Goal: Navigation & Orientation: Find specific page/section

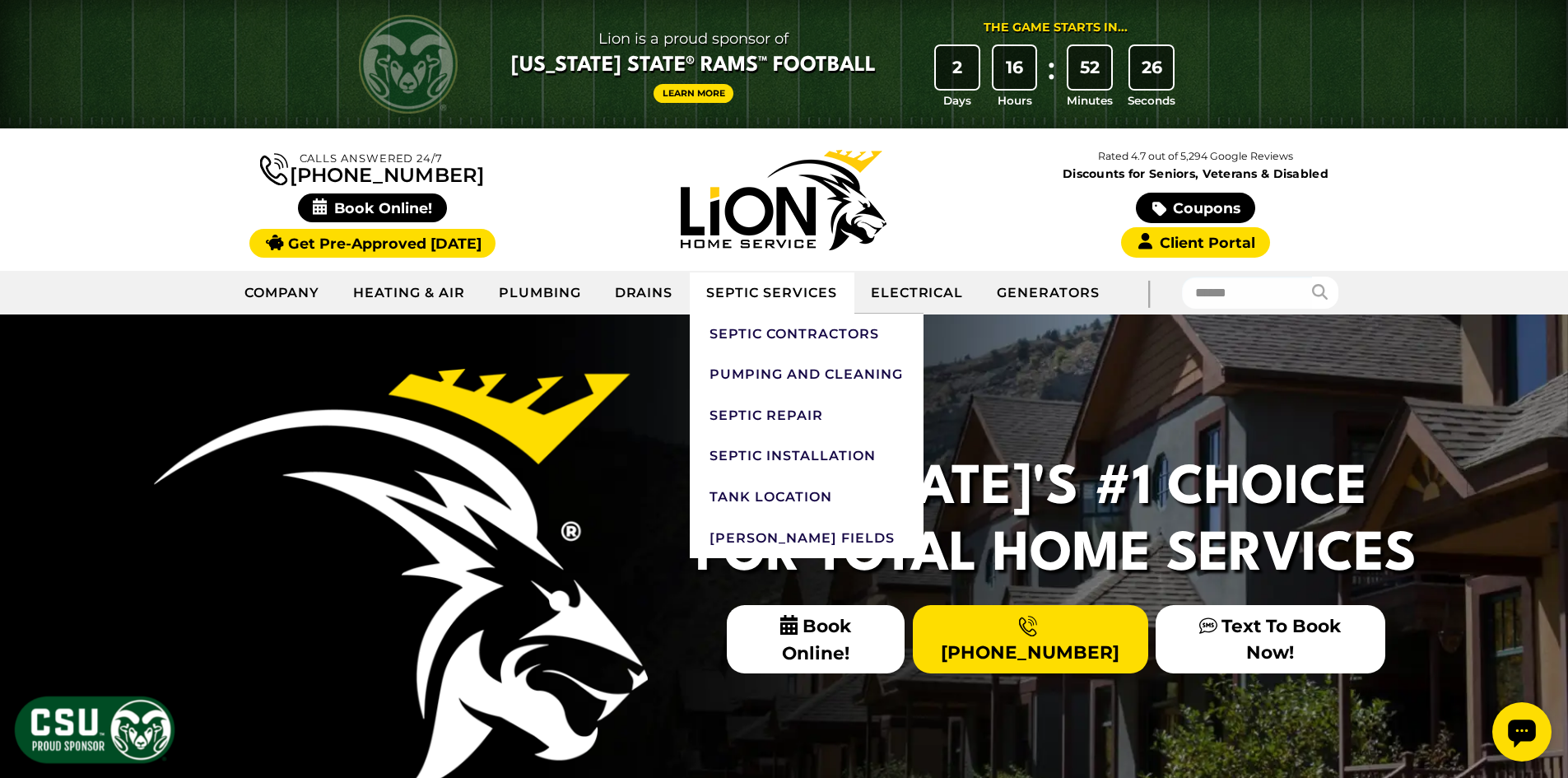
click at [799, 295] on link "Septic Services" at bounding box center [771, 293] width 163 height 41
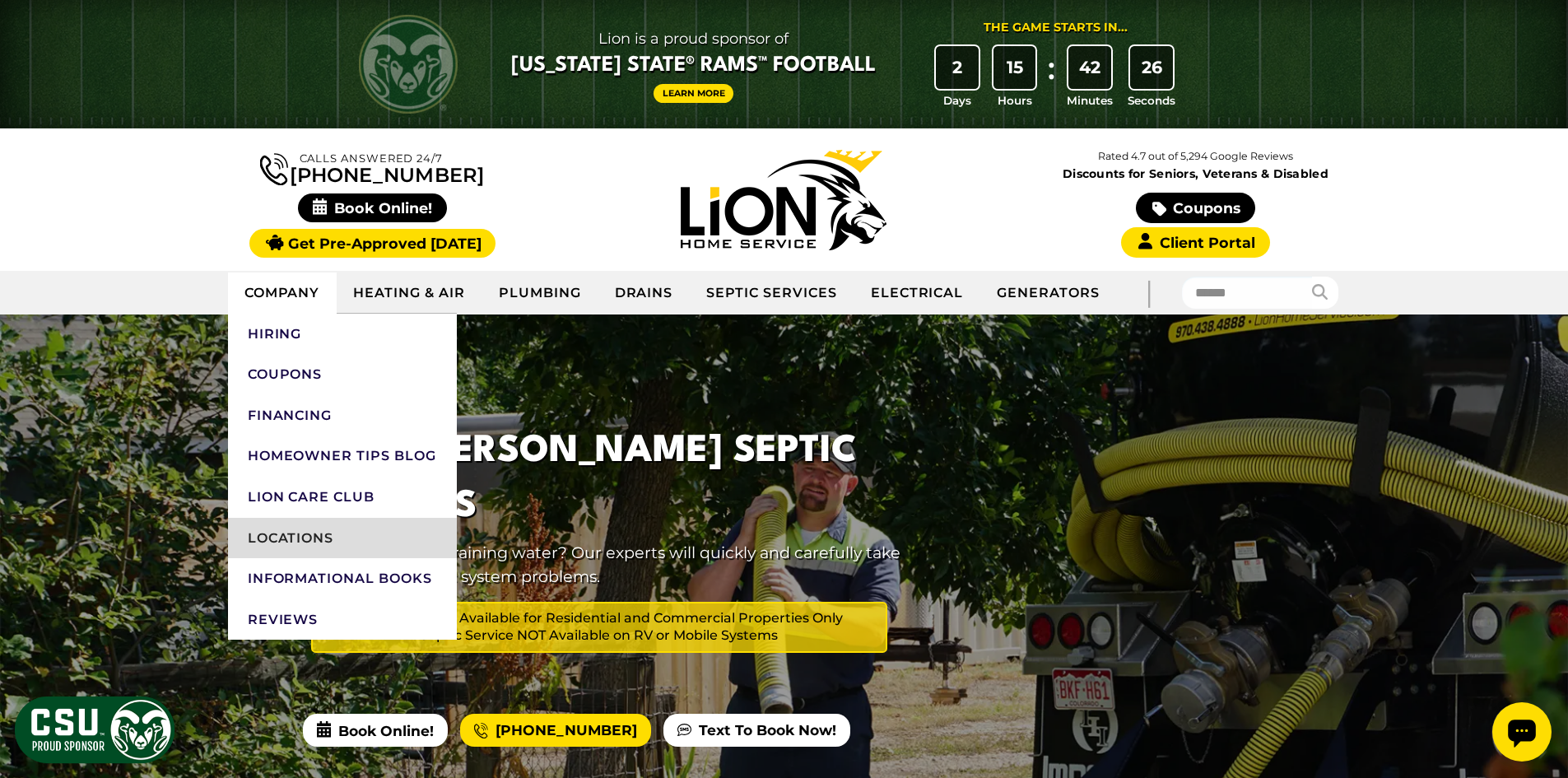
click at [295, 528] on link "Locations" at bounding box center [342, 538] width 229 height 41
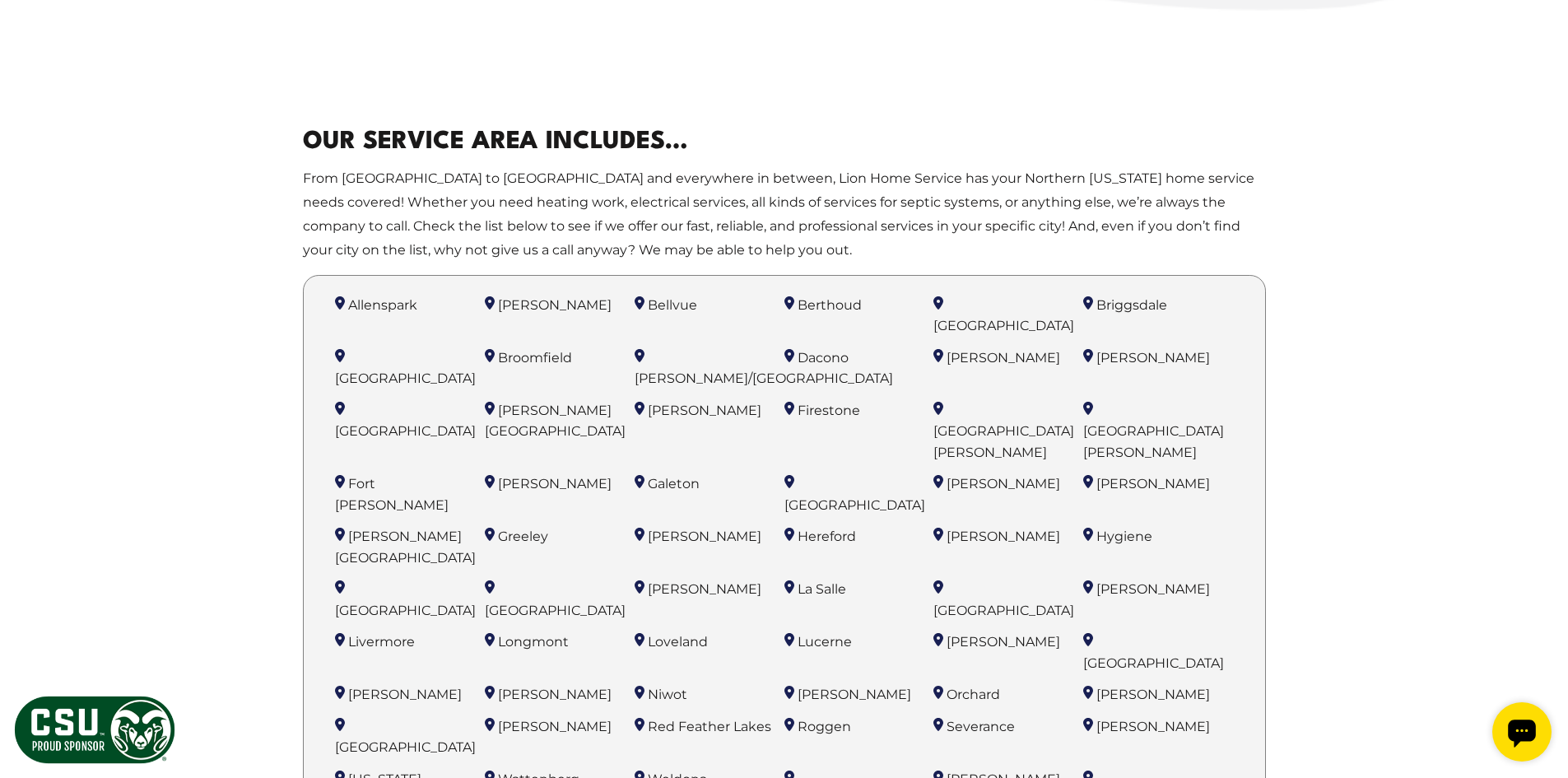
scroll to position [988, 0]
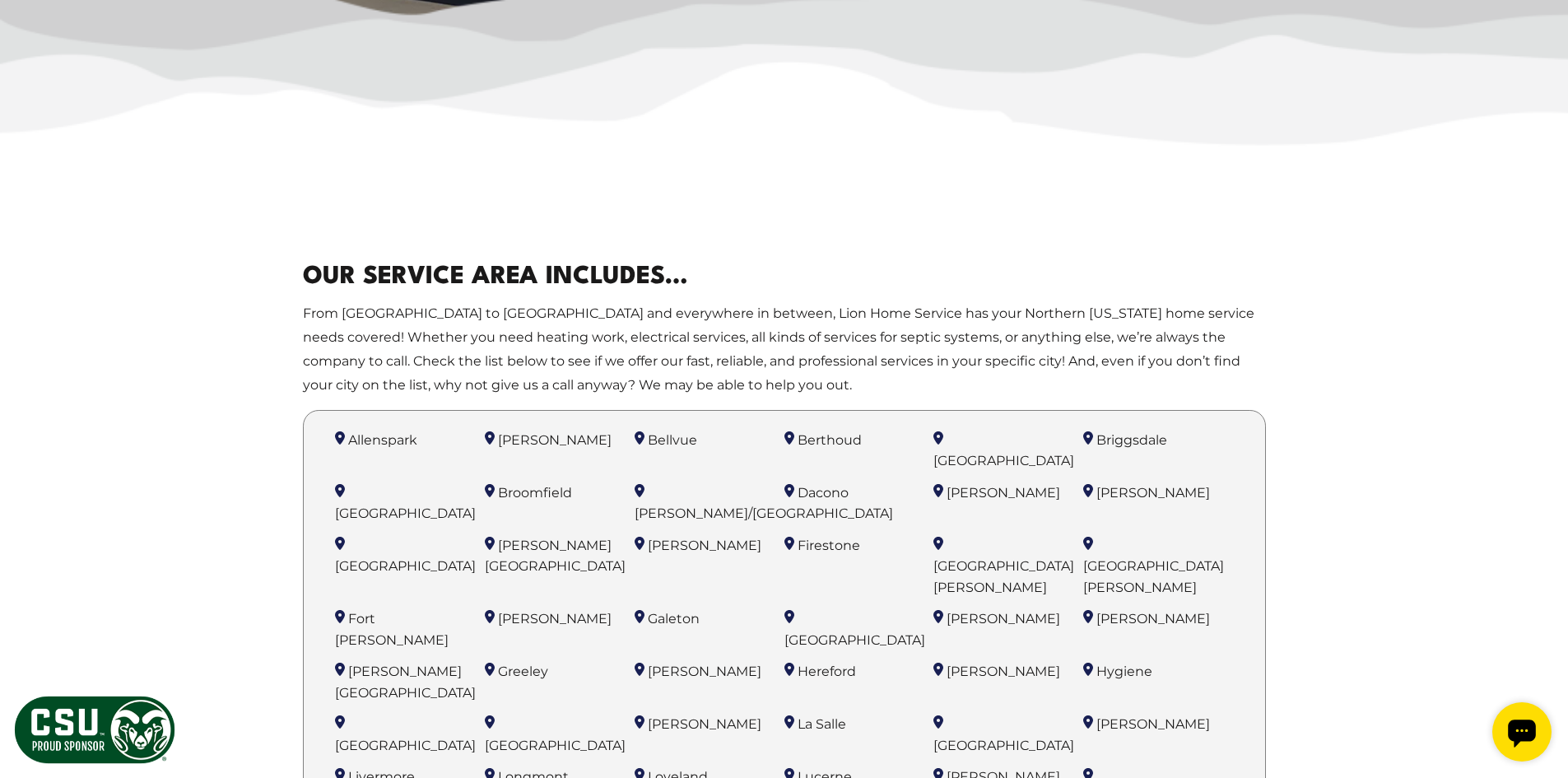
scroll to position [823, 0]
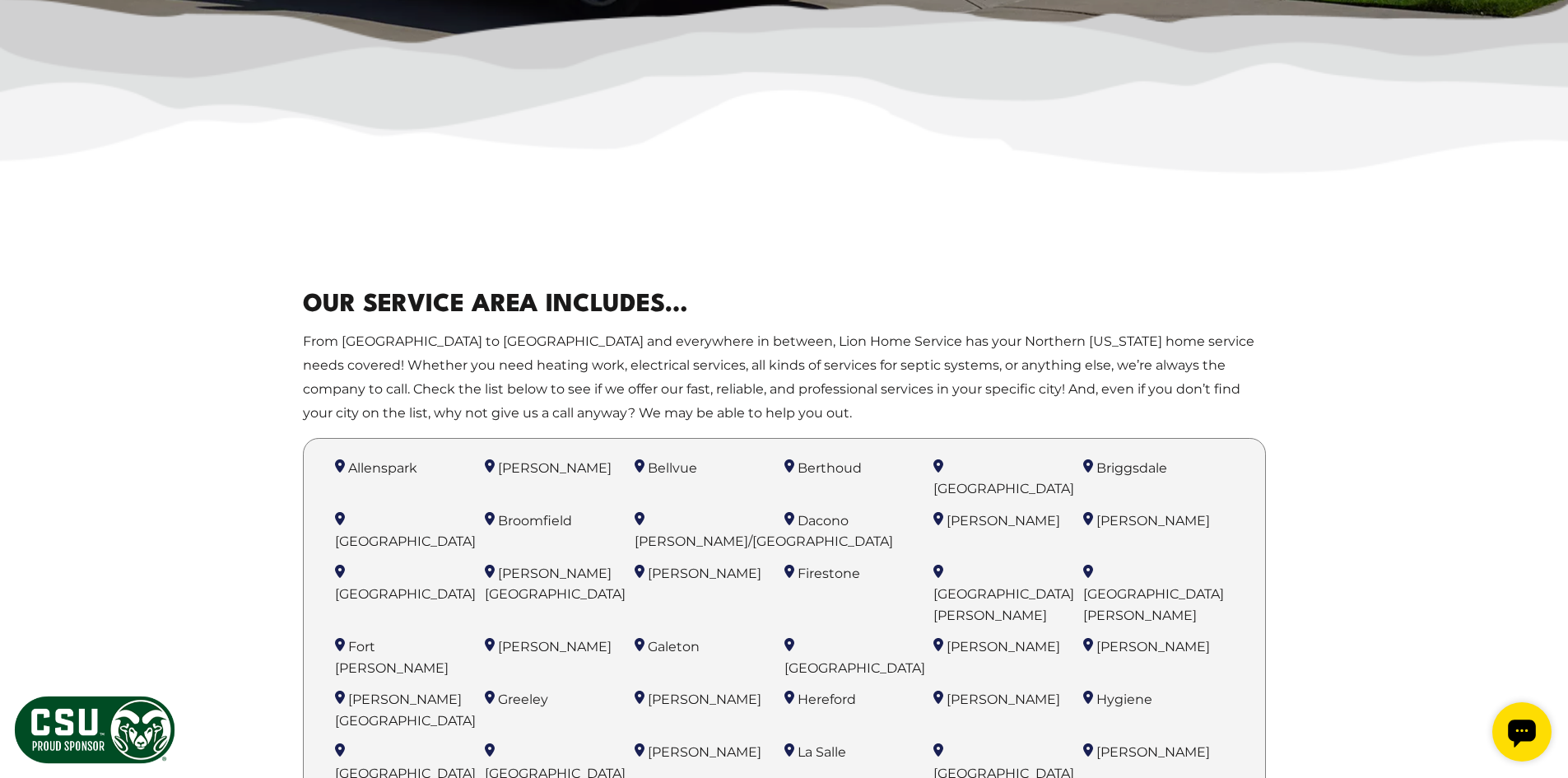
drag, startPoint x: 178, startPoint y: 325, endPoint x: 191, endPoint y: 315, distance: 16.4
